Goal: Obtain resource: Obtain resource

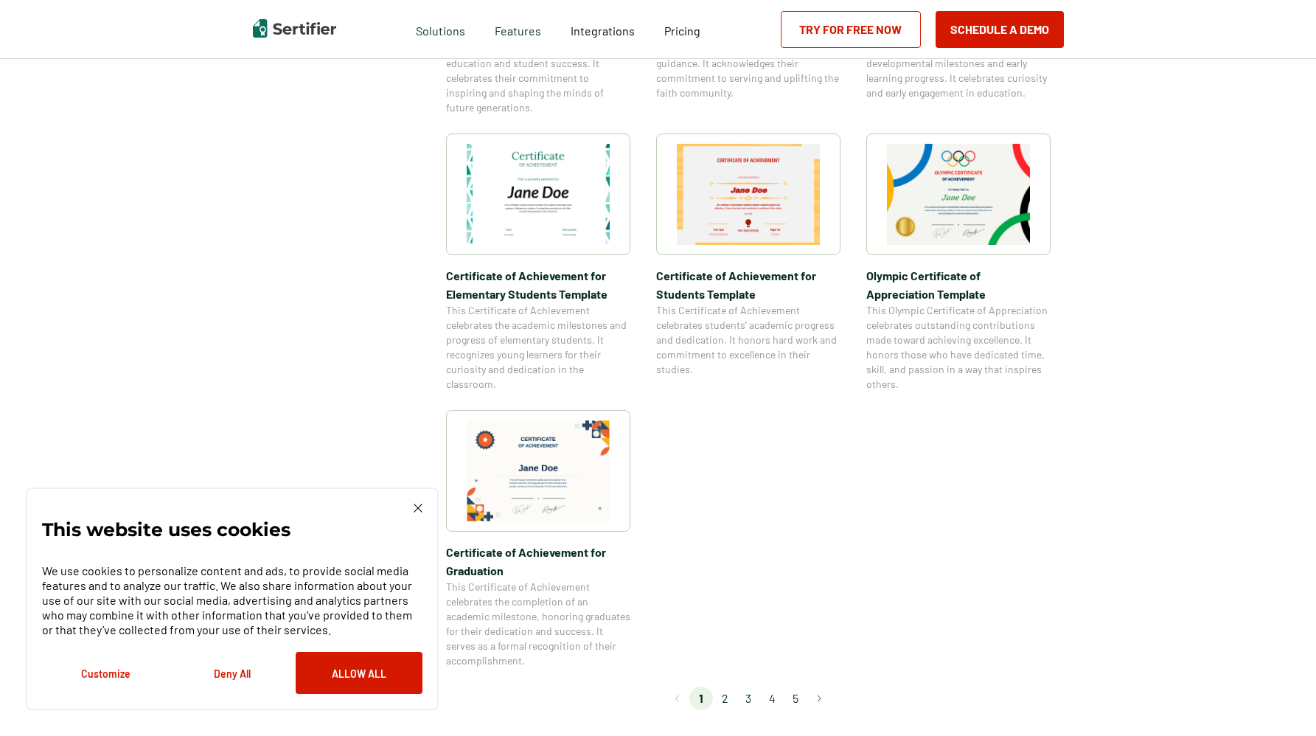
scroll to position [994, 0]
click at [725, 699] on li "2" at bounding box center [725, 697] width 24 height 24
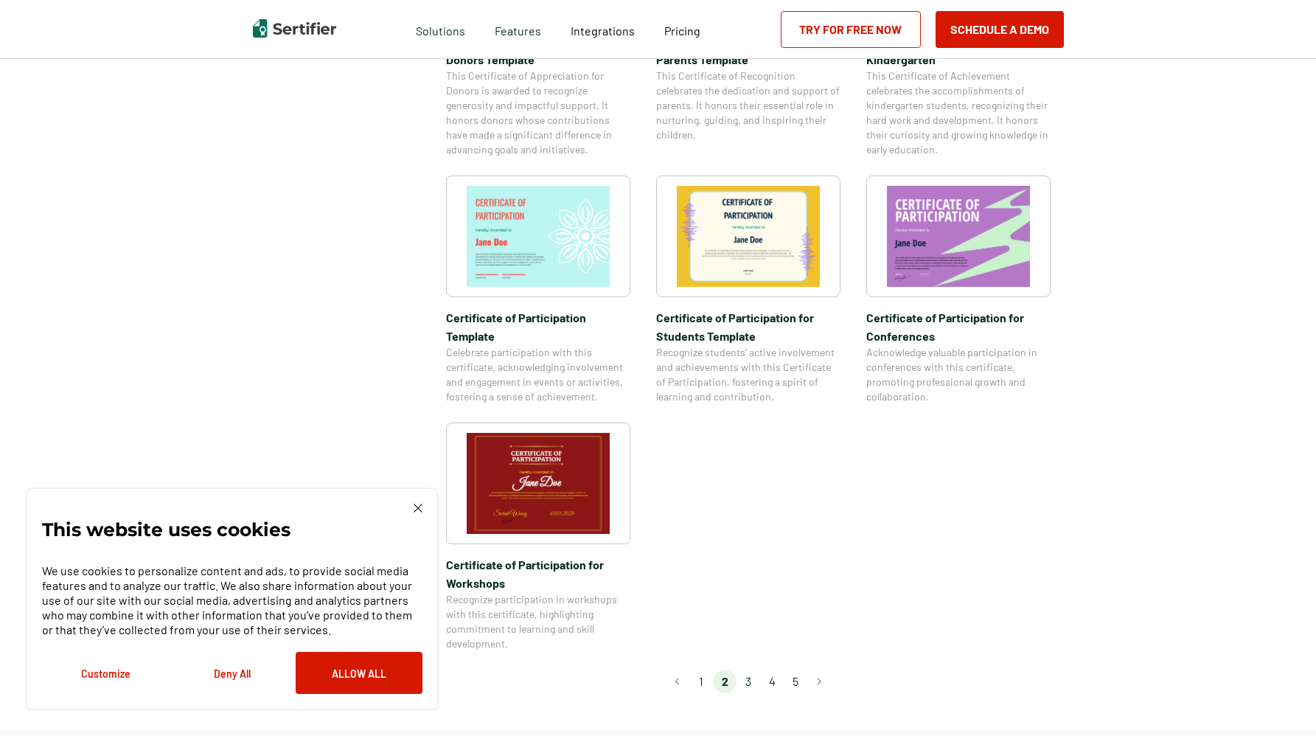
scroll to position [1081, 0]
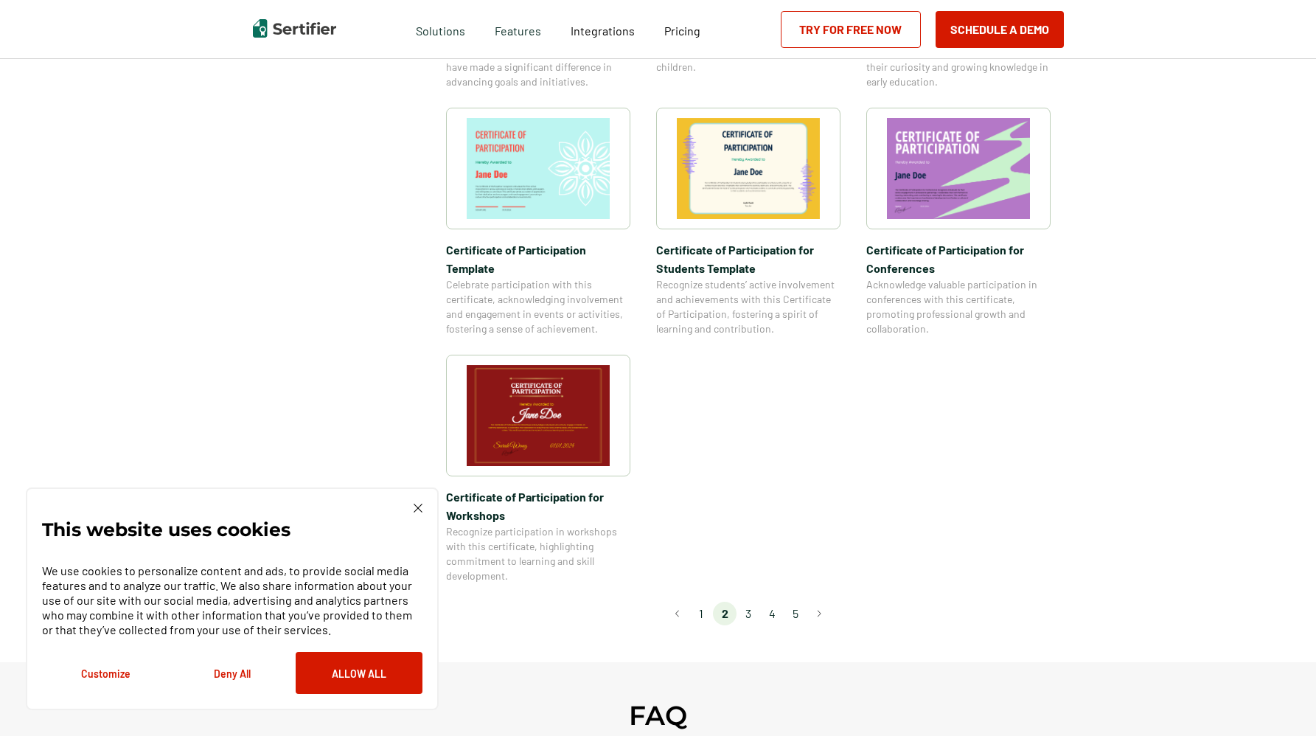
click at [748, 601] on li "3" at bounding box center [748, 613] width 24 height 24
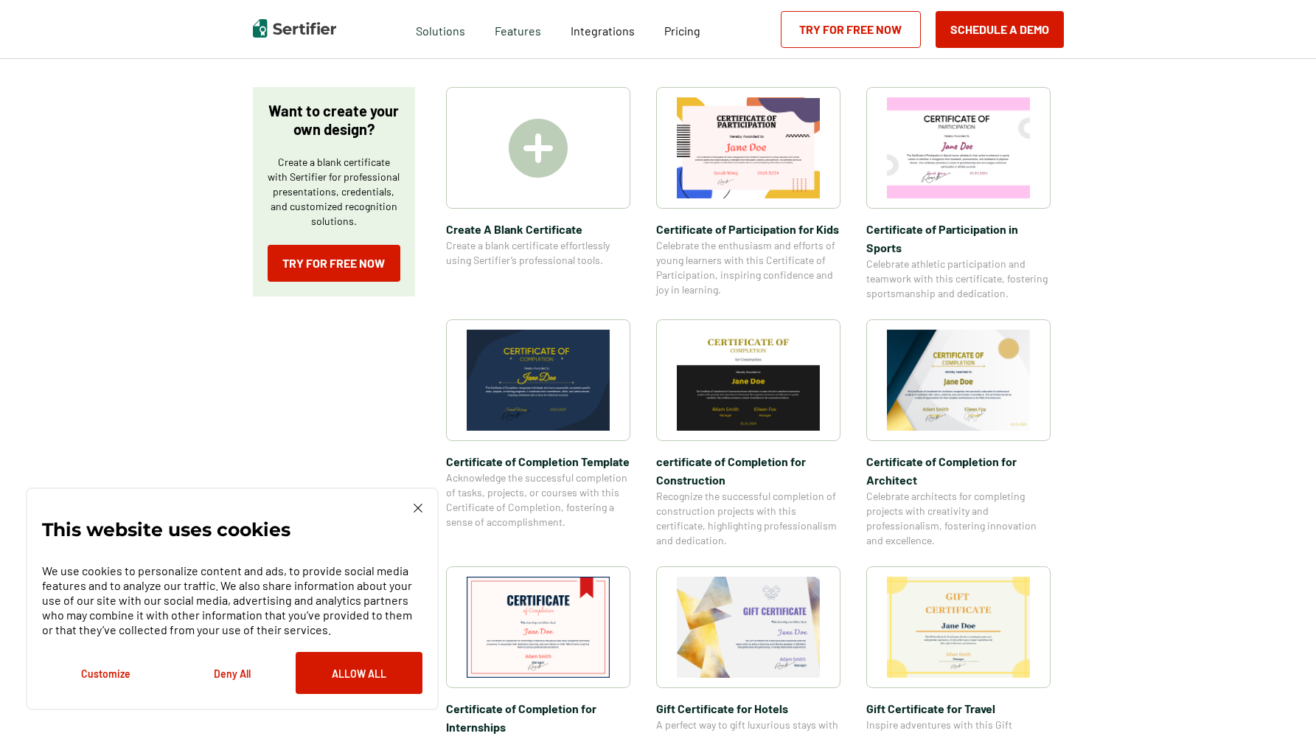
scroll to position [310, 0]
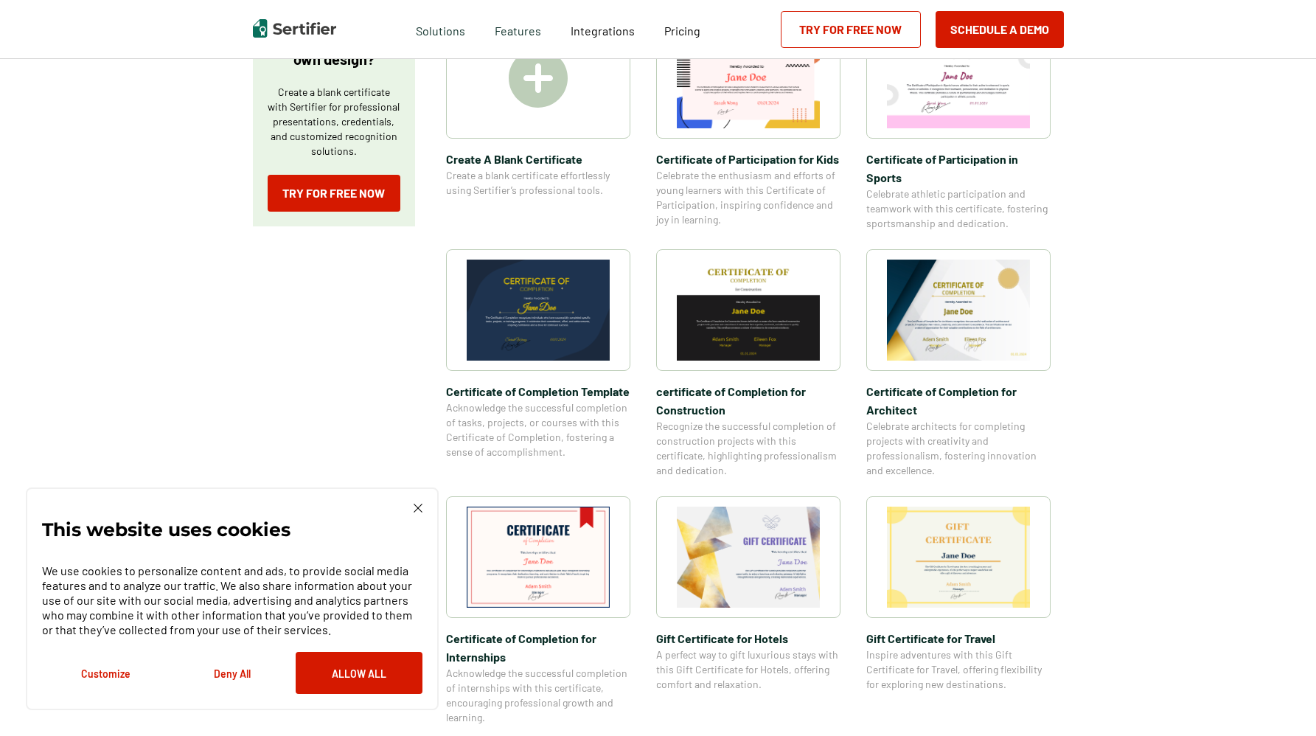
click at [979, 326] on img at bounding box center [958, 309] width 143 height 101
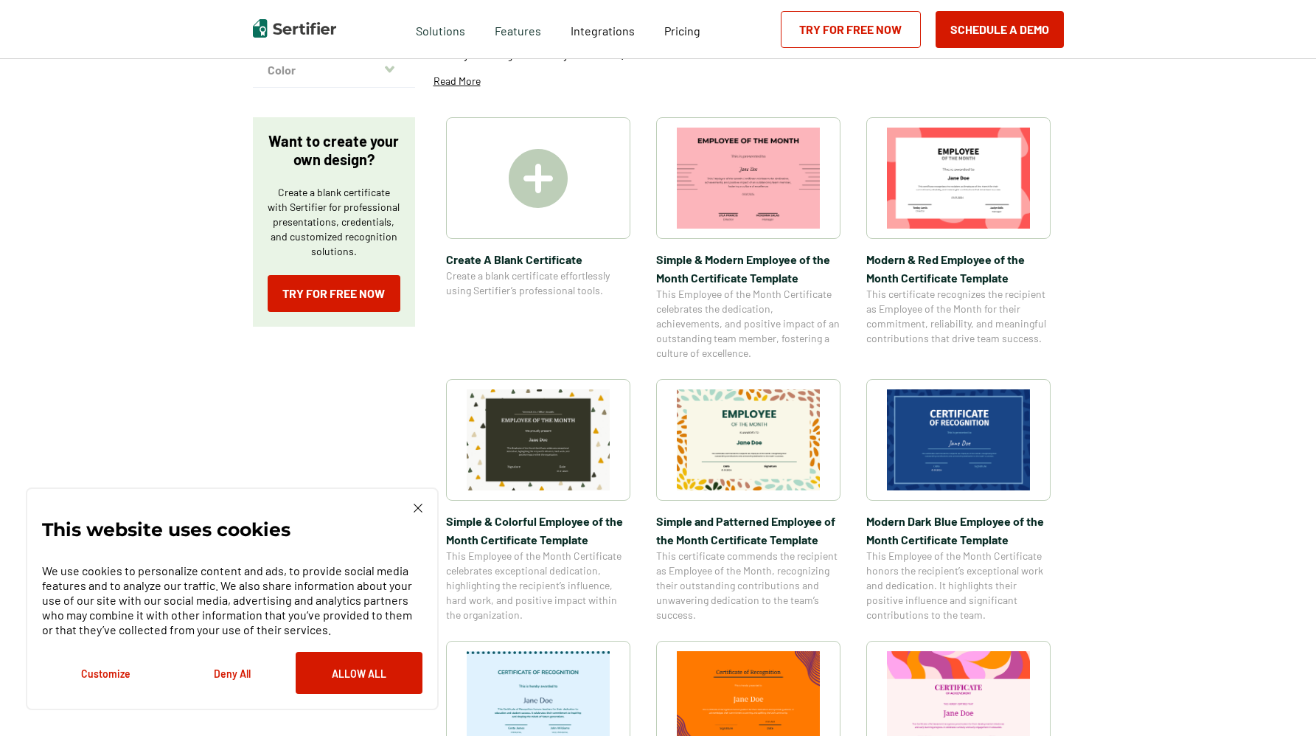
scroll to position [186, 0]
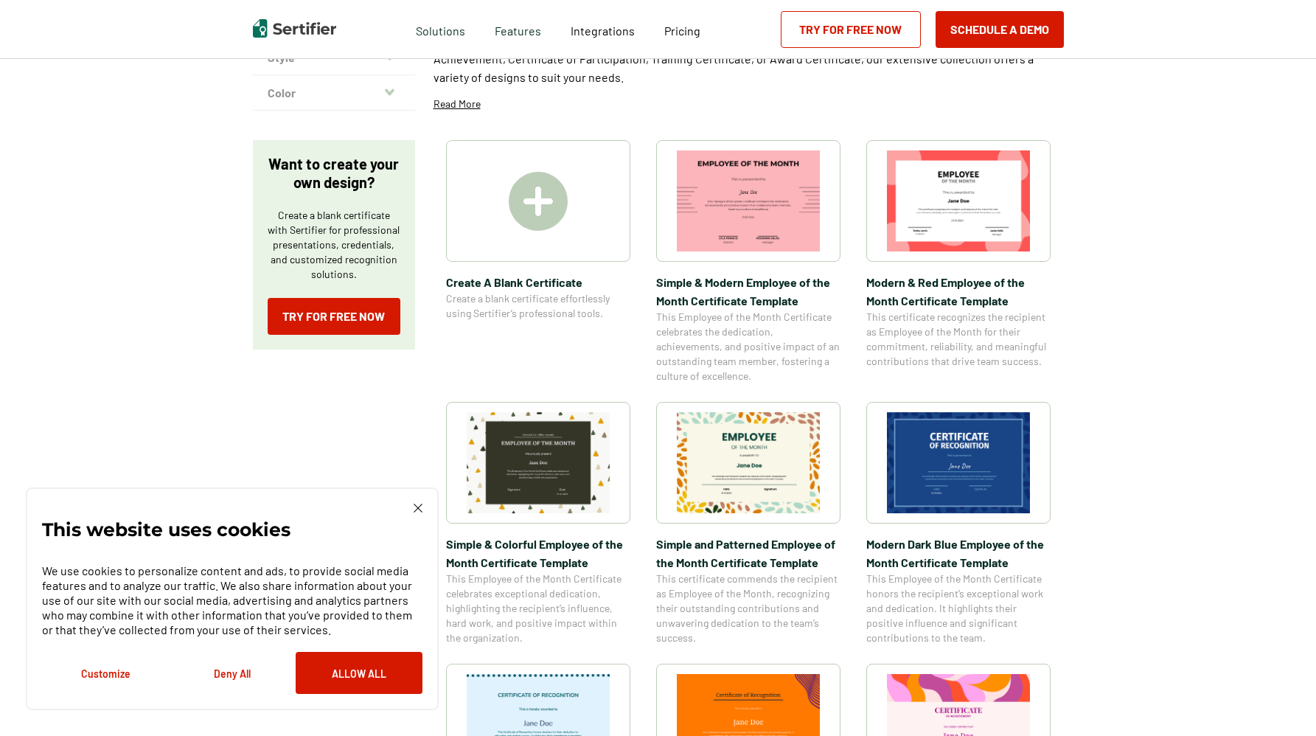
click at [531, 243] on div at bounding box center [538, 201] width 184 height 122
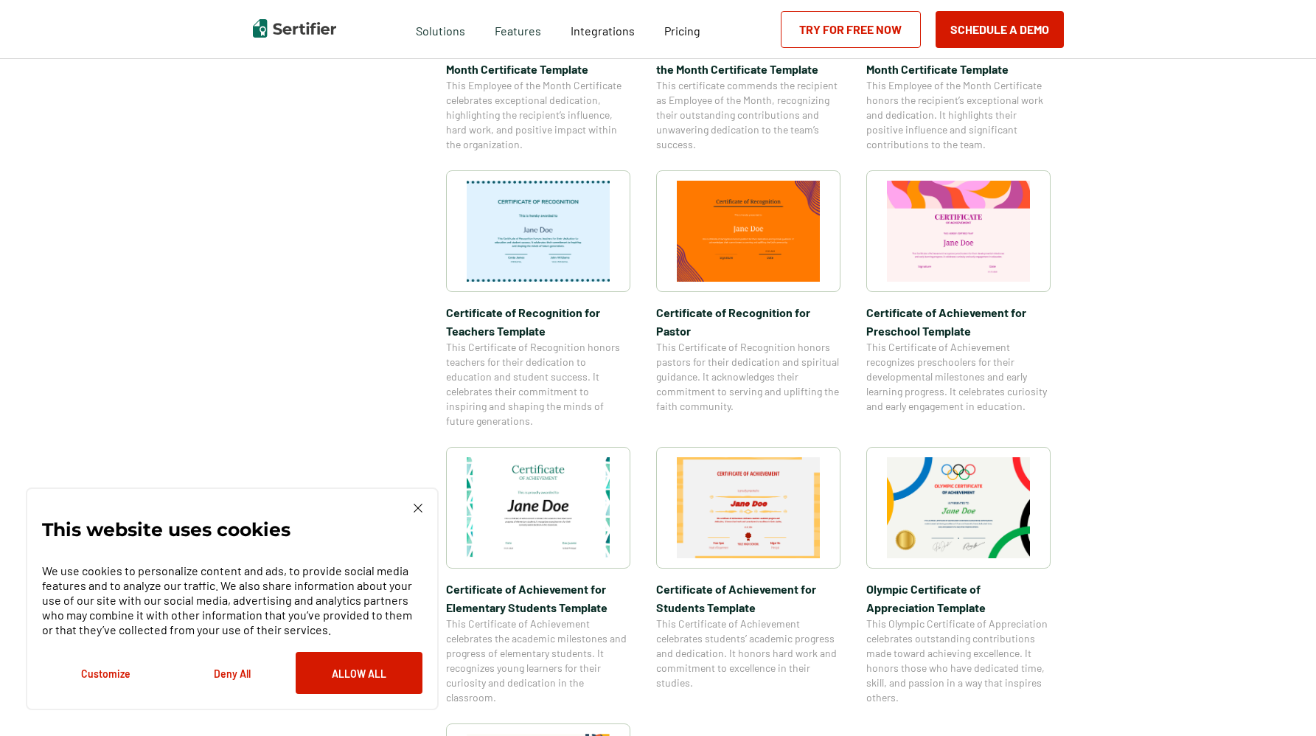
scroll to position [677, 0]
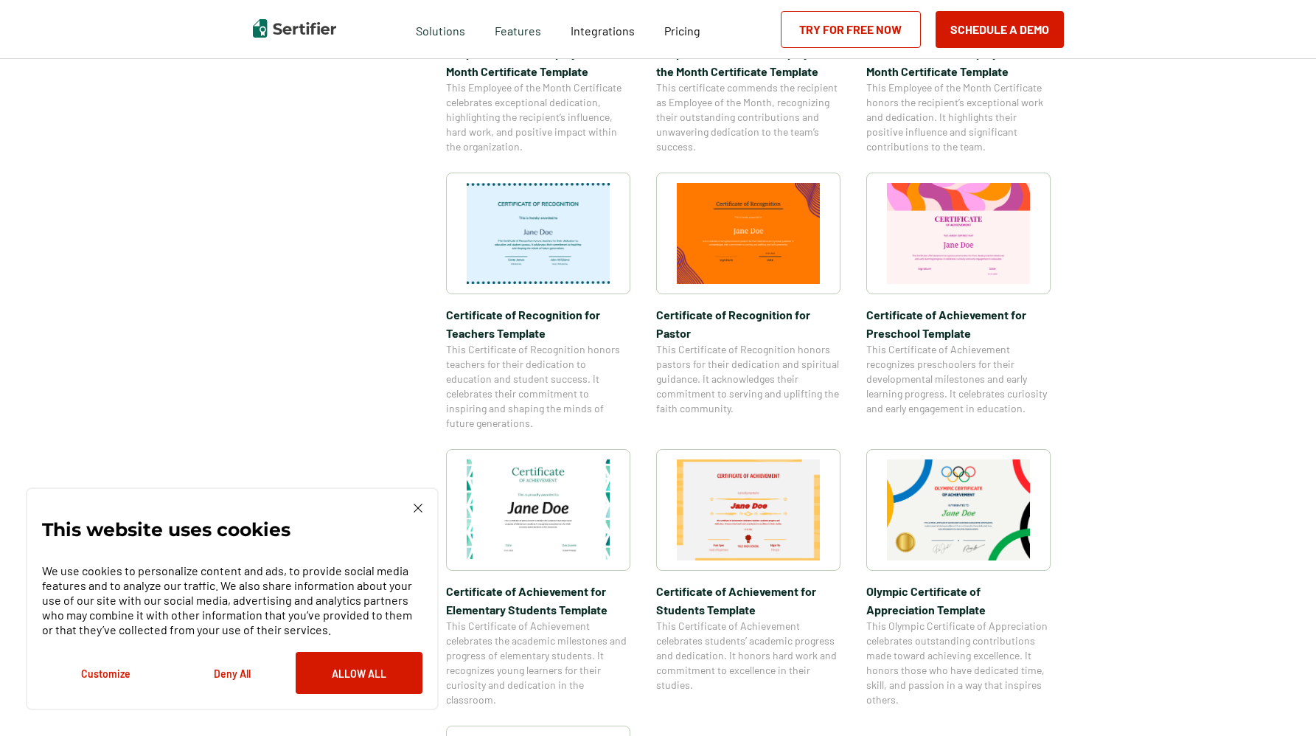
click at [784, 510] on img at bounding box center [748, 509] width 143 height 101
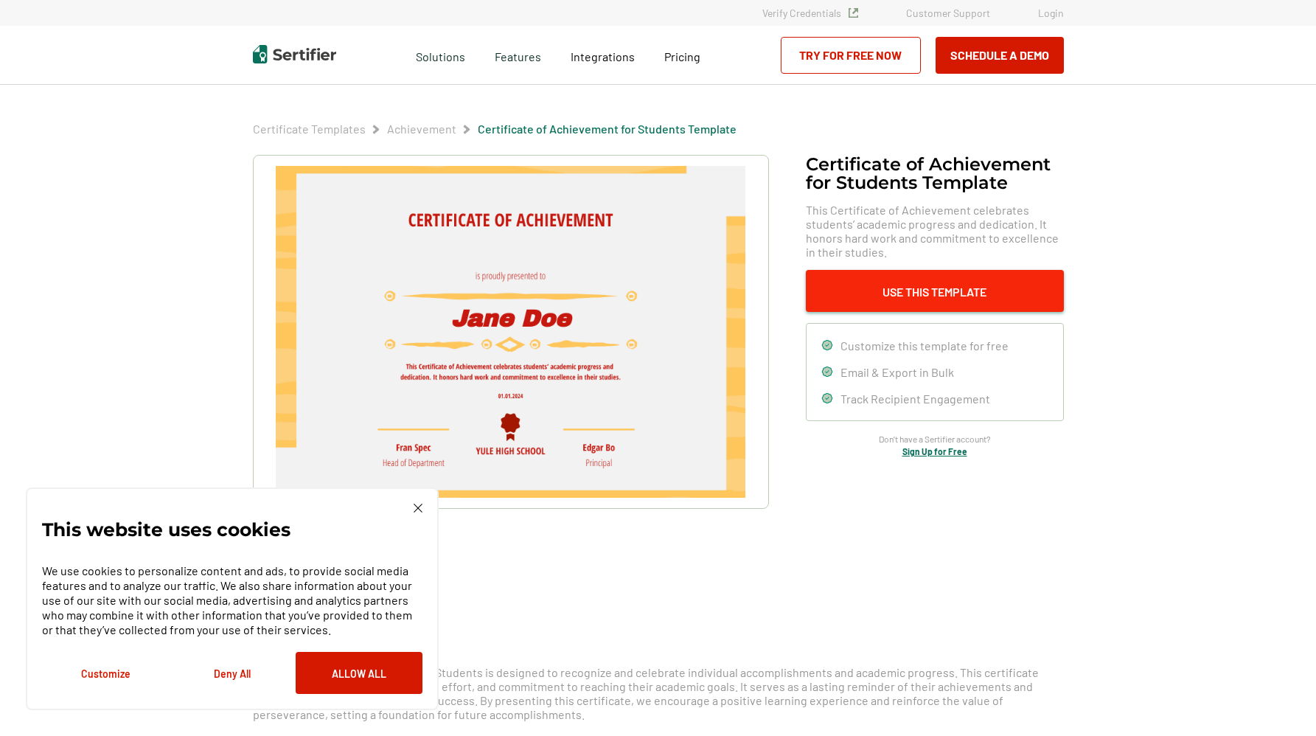
click at [921, 294] on button "Use This Template" at bounding box center [935, 291] width 258 height 42
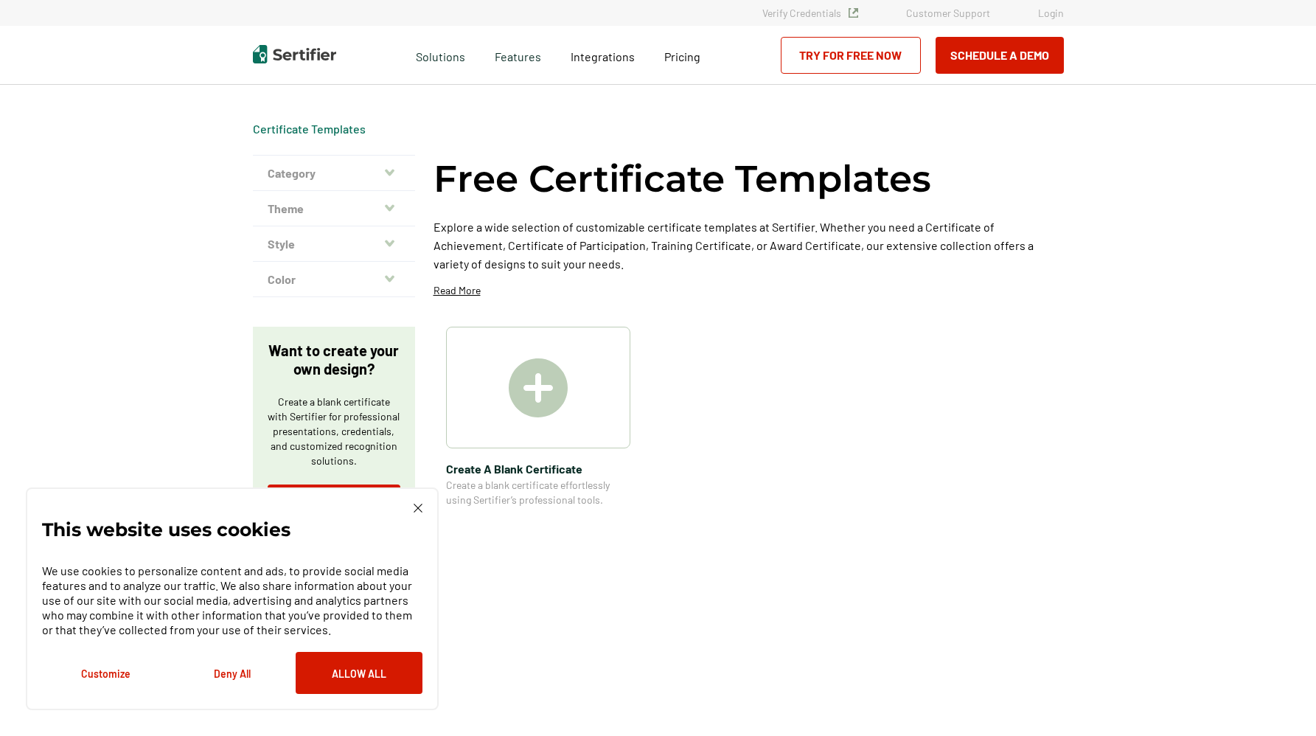
scroll to position [677, 0]
